Goal: Find specific page/section: Find specific page/section

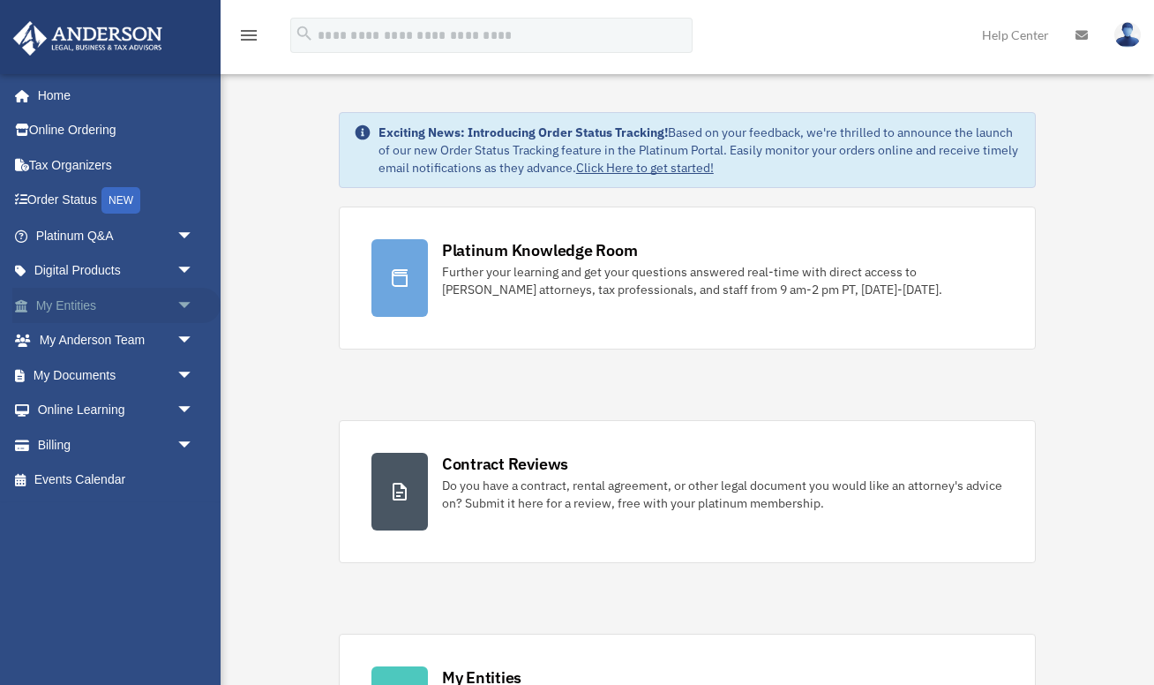
scroll to position [30, 0]
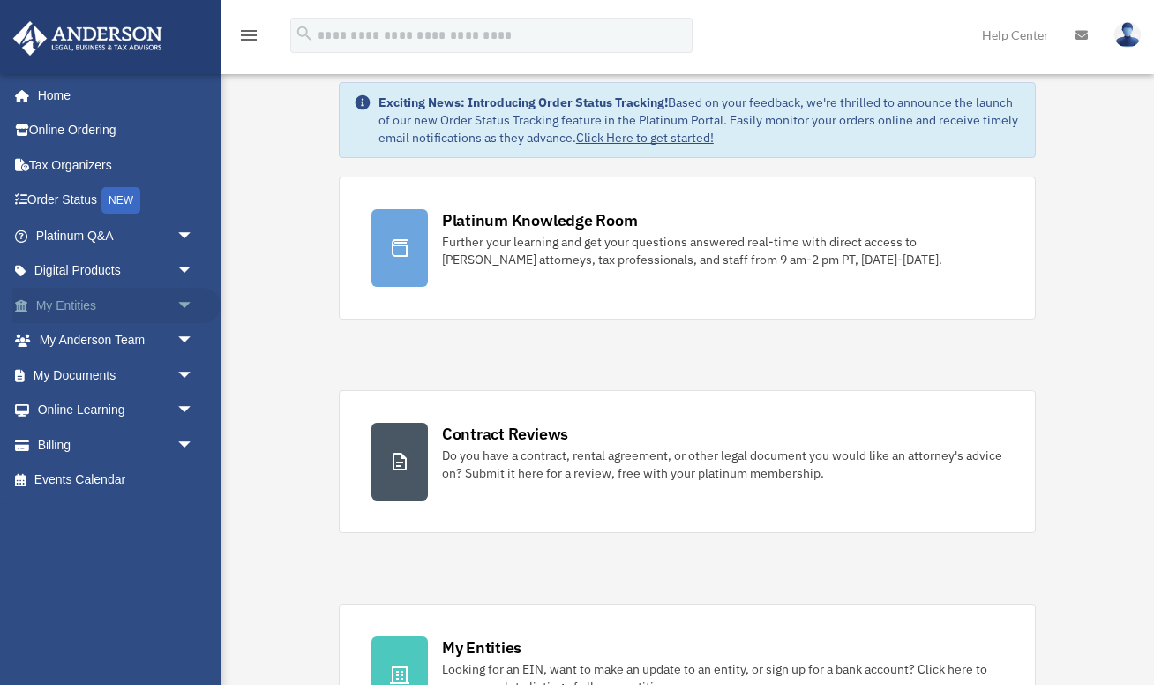
click at [183, 304] on span "arrow_drop_down" at bounding box center [193, 306] width 35 height 36
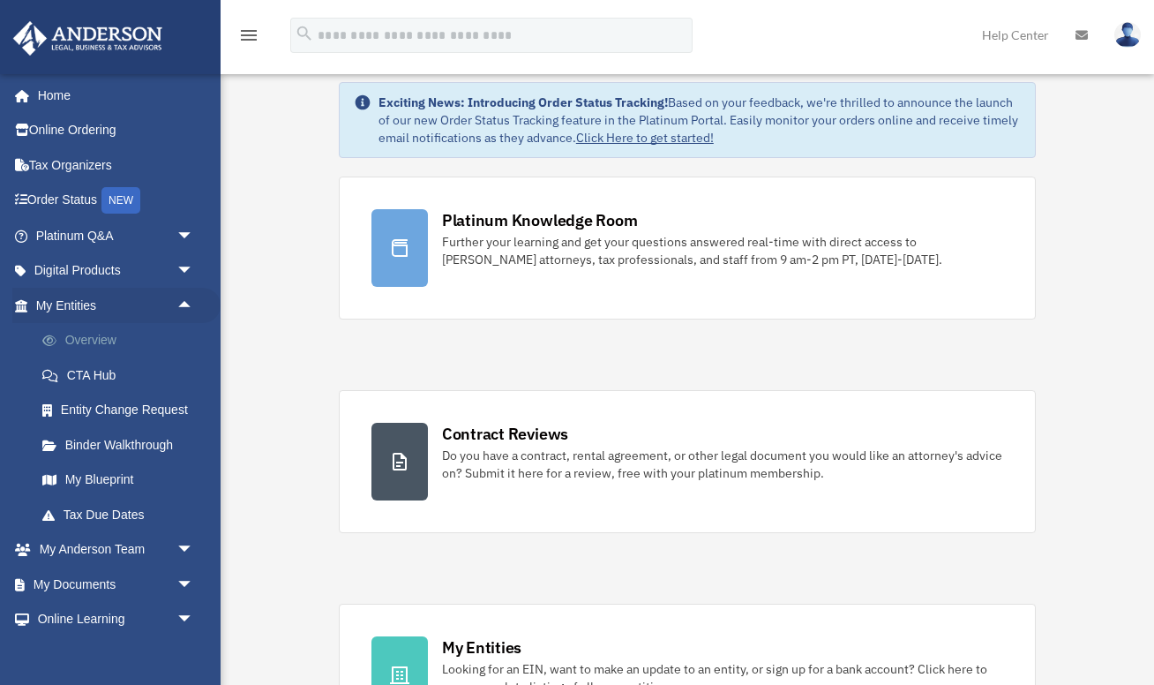
click at [103, 334] on link "Overview" at bounding box center [123, 340] width 196 height 35
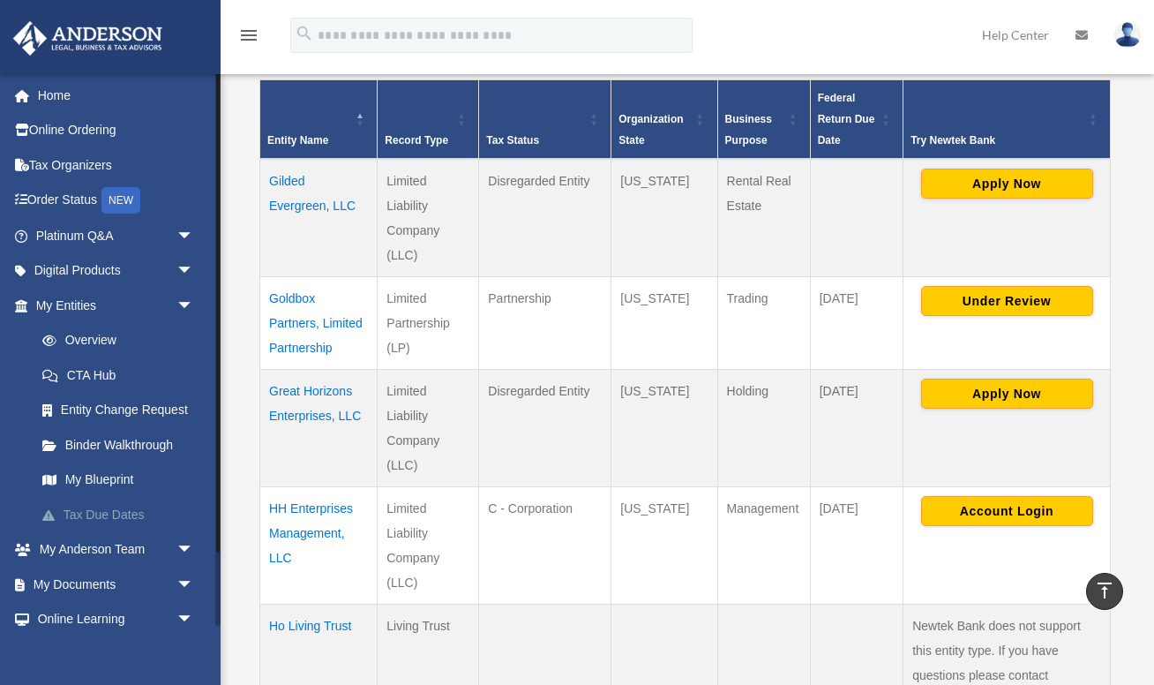
scroll to position [85, 0]
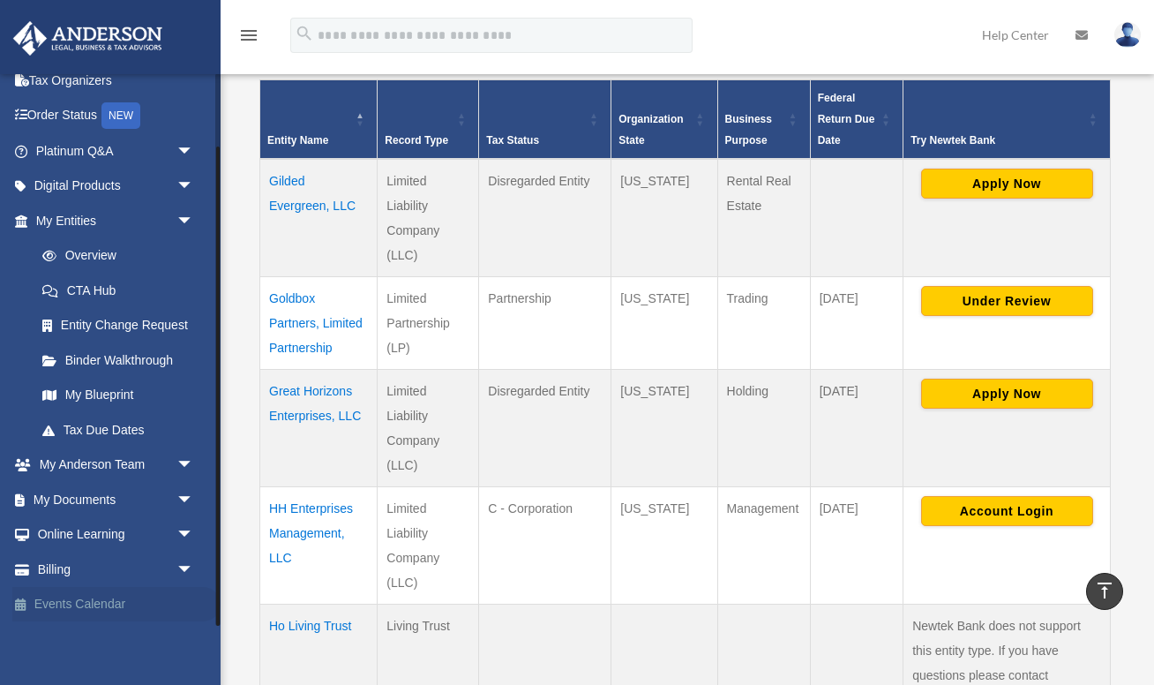
click at [90, 603] on link "Events Calendar" at bounding box center [116, 604] width 208 height 35
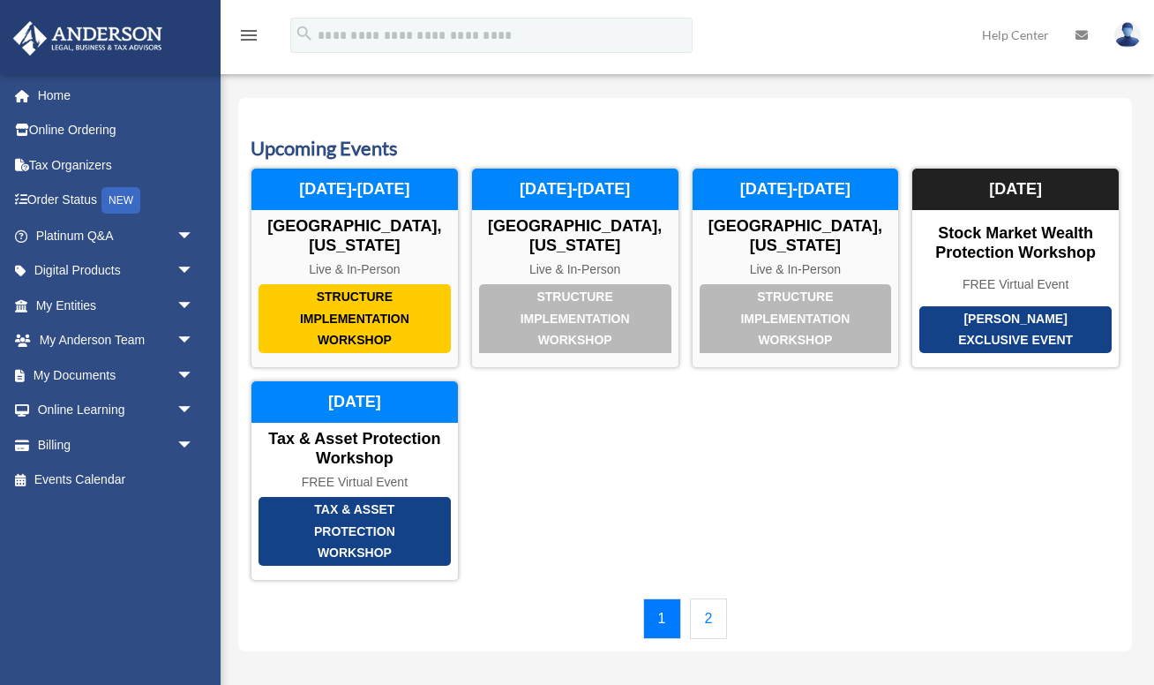
click at [705, 599] on link "2" at bounding box center [709, 618] width 38 height 41
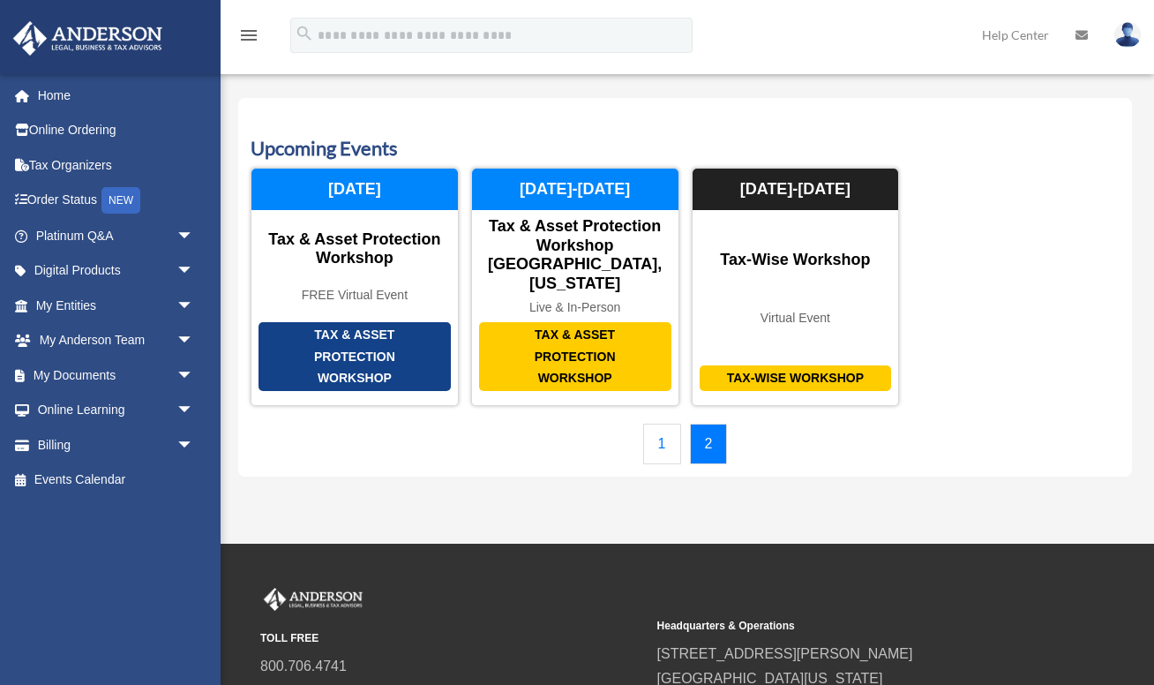
click at [664, 424] on link "1" at bounding box center [662, 444] width 38 height 41
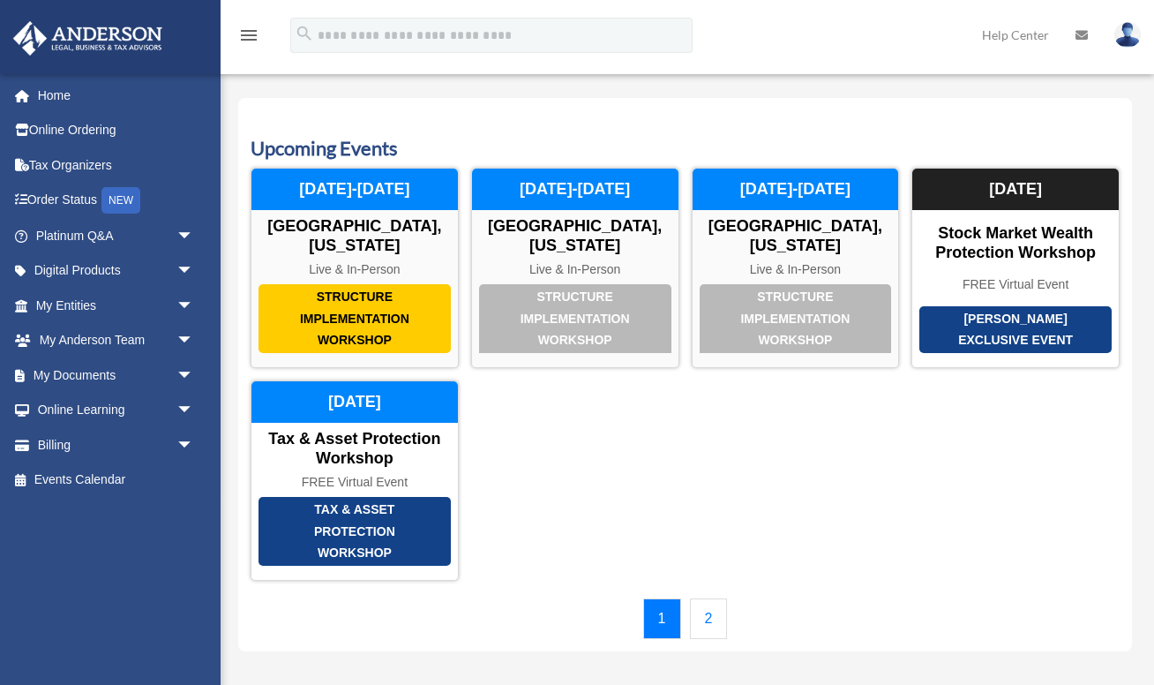
click at [720, 615] on link "2" at bounding box center [709, 618] width 38 height 41
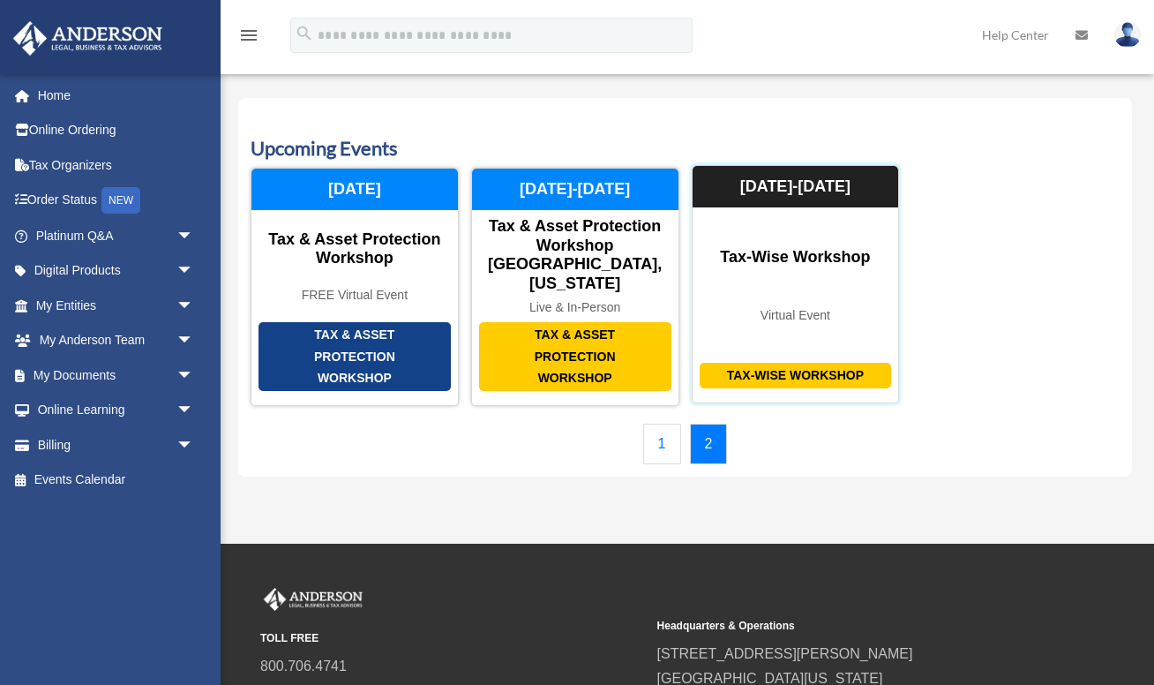
click at [786, 363] on div "Tax-Wise Workshop" at bounding box center [796, 376] width 192 height 26
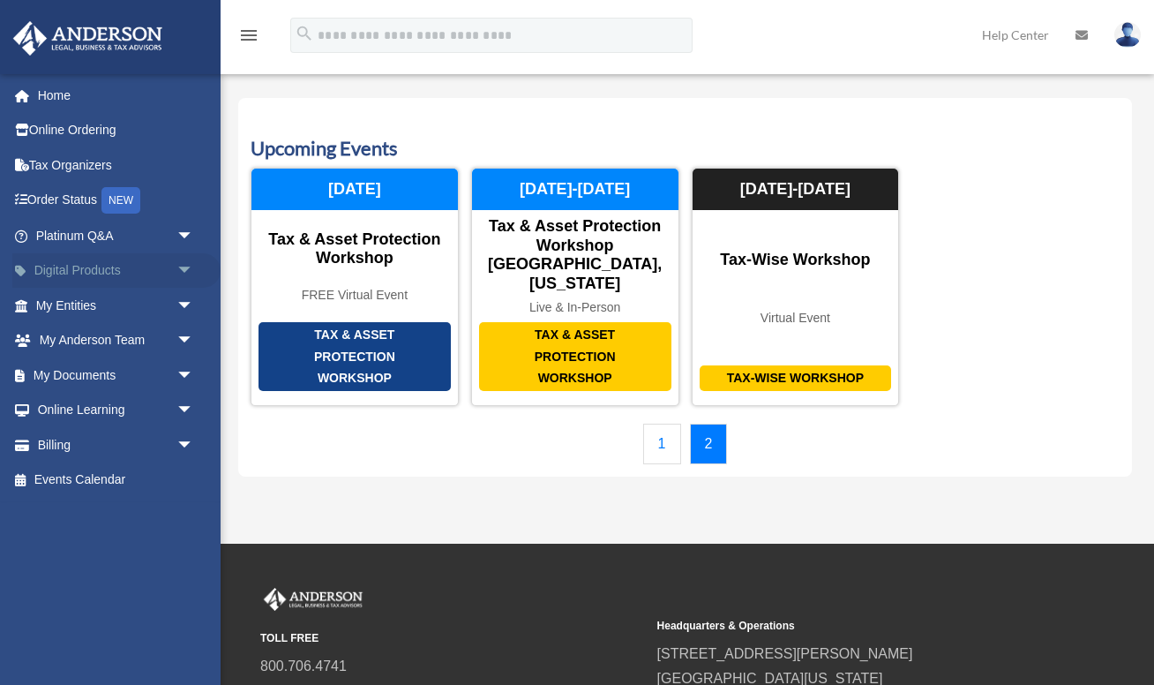
click at [182, 264] on span "arrow_drop_down" at bounding box center [193, 271] width 35 height 36
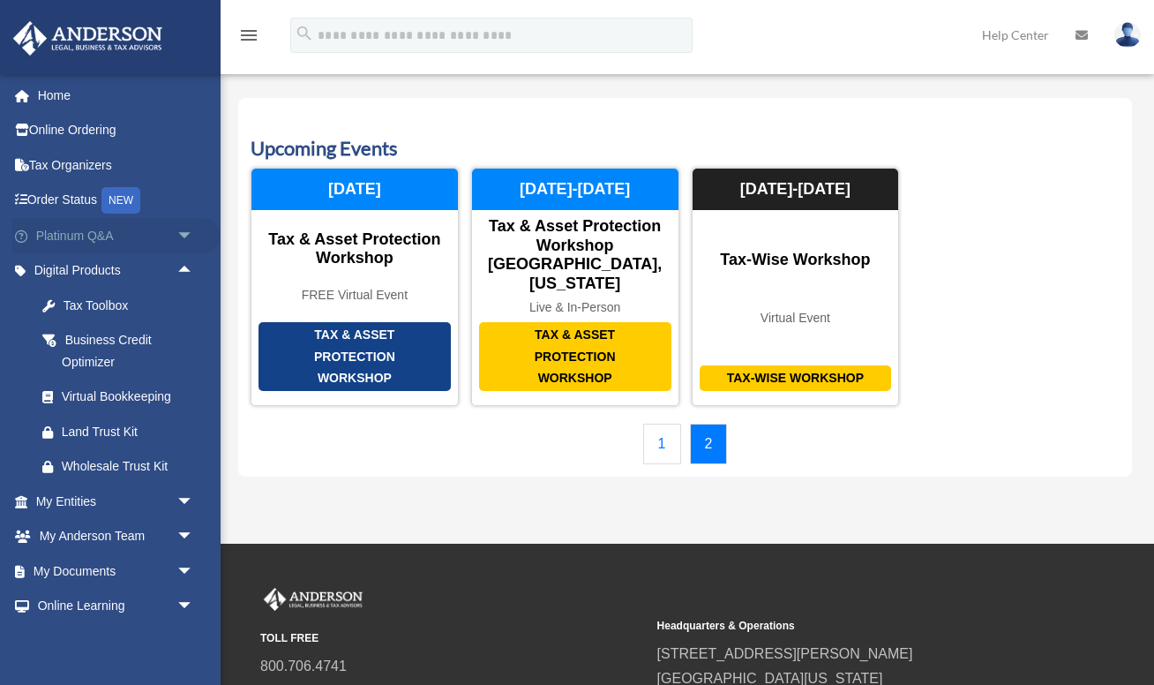
click at [183, 234] on span "arrow_drop_down" at bounding box center [193, 236] width 35 height 36
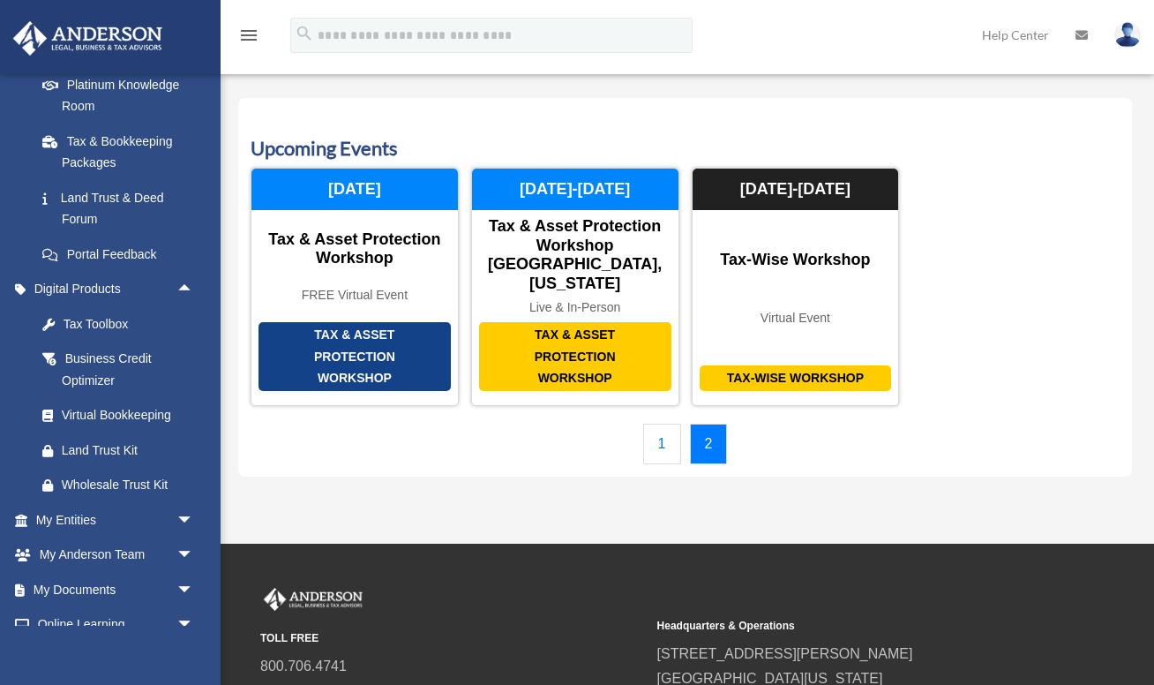
scroll to position [450, 0]
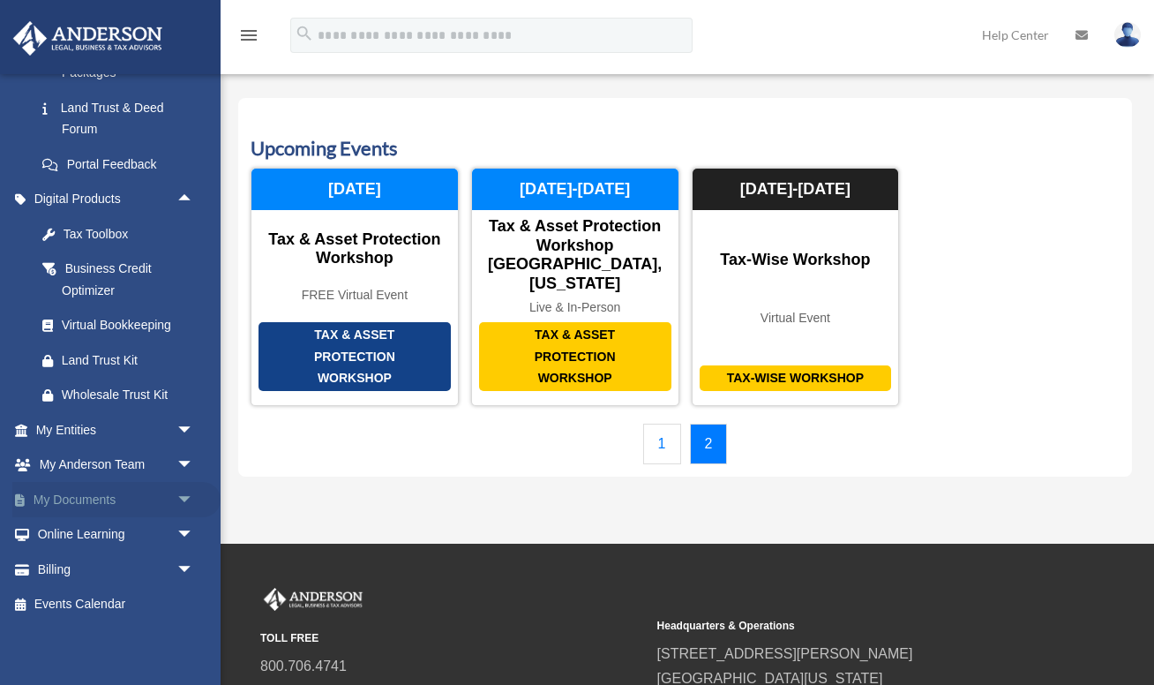
click at [182, 499] on span "arrow_drop_down" at bounding box center [193, 500] width 35 height 36
click at [182, 499] on span "arrow_drop_up" at bounding box center [193, 500] width 35 height 36
click at [181, 533] on span "arrow_drop_down" at bounding box center [193, 535] width 35 height 36
click at [181, 533] on span "arrow_drop_up" at bounding box center [193, 535] width 35 height 36
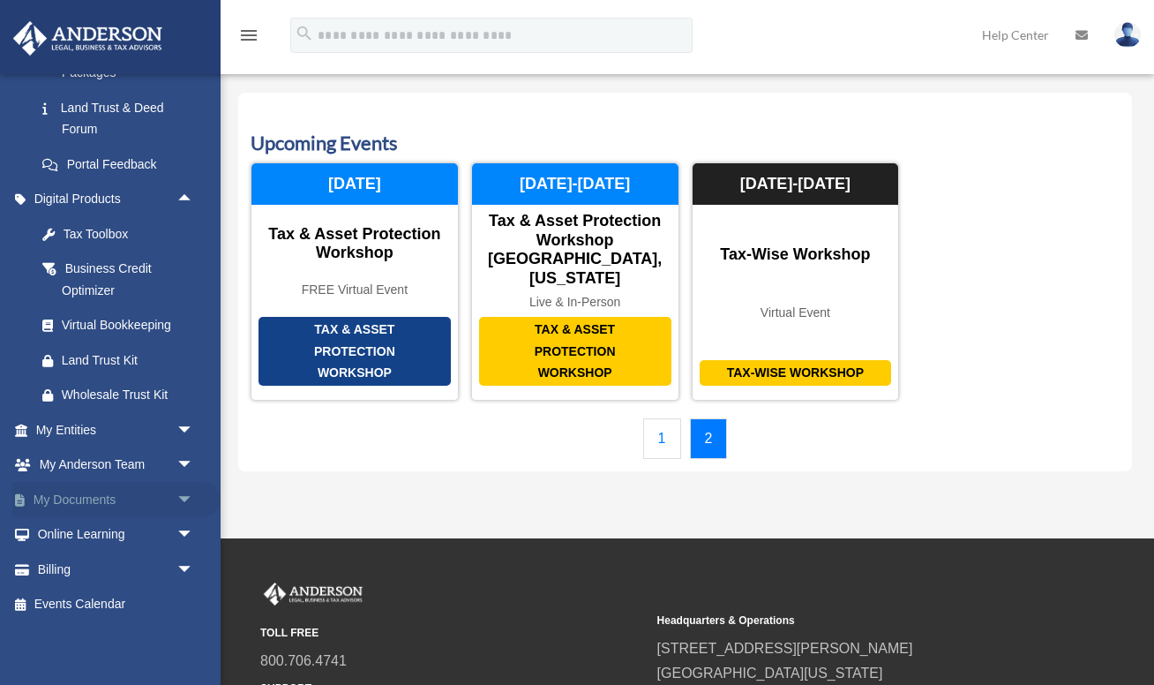
click at [176, 496] on span "arrow_drop_down" at bounding box center [193, 500] width 35 height 36
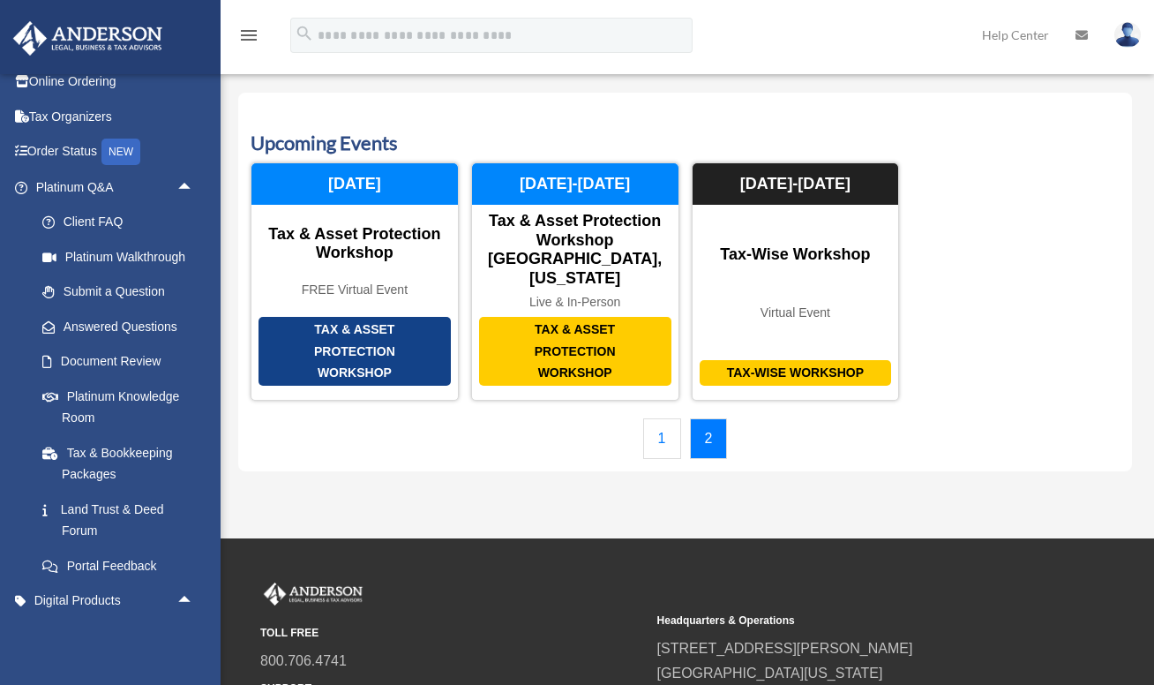
scroll to position [0, 0]
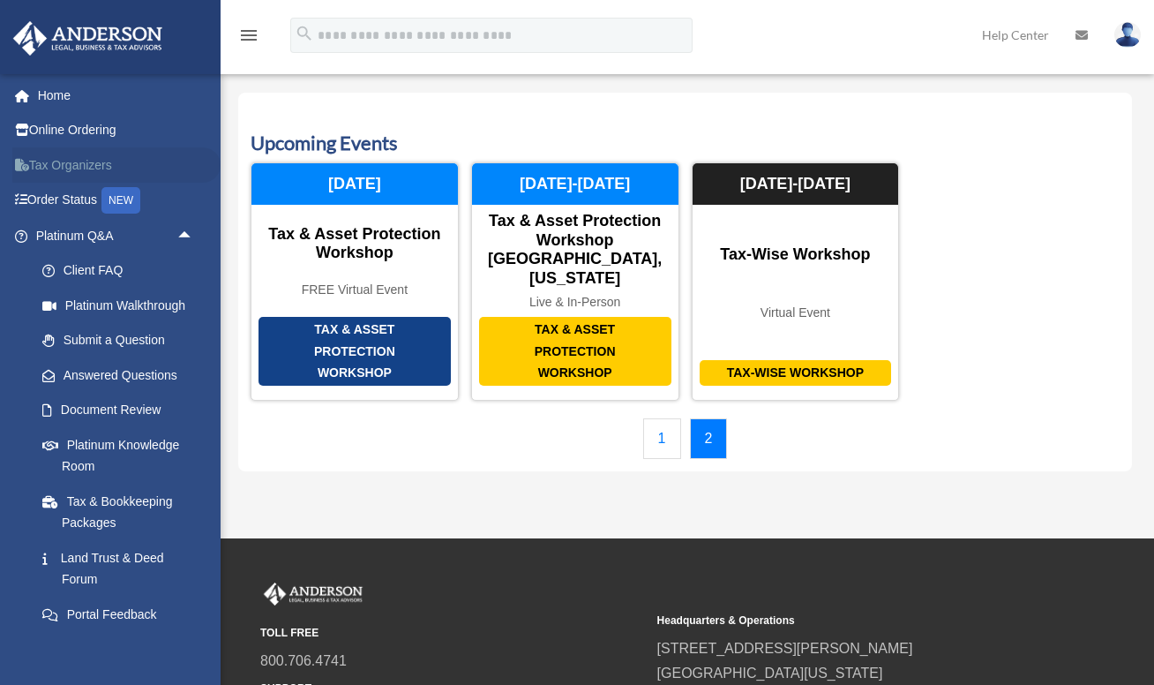
click at [76, 162] on link "Tax Organizers" at bounding box center [116, 164] width 208 height 35
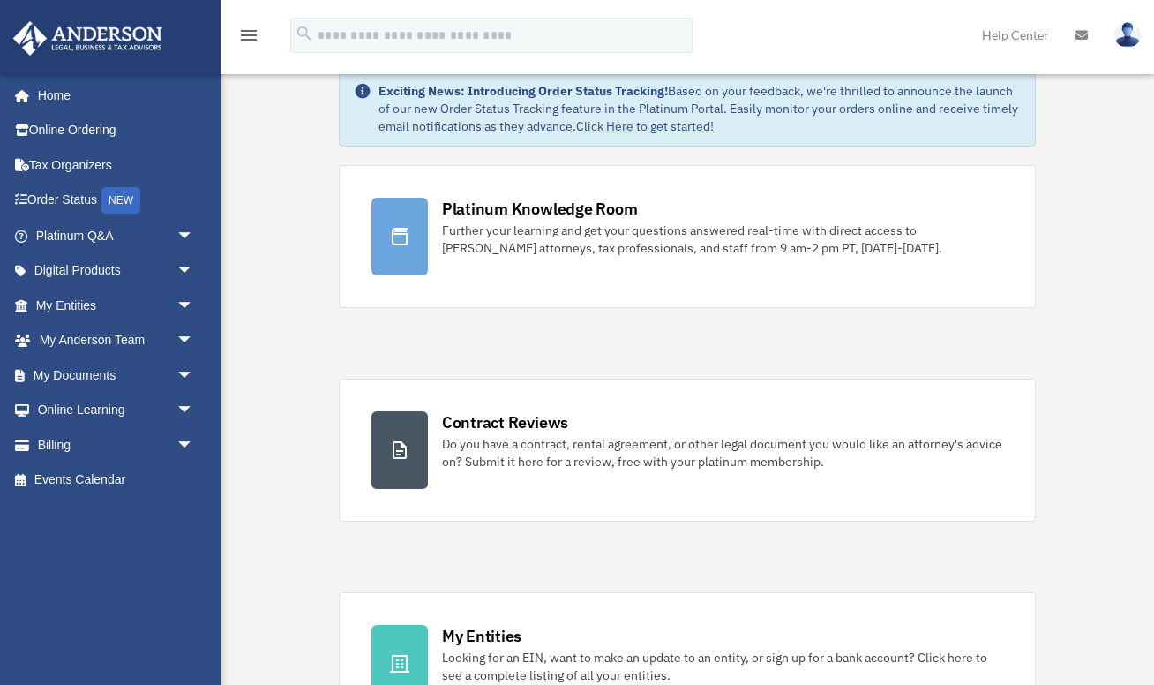
scroll to position [47, 0]
